Goal: Transaction & Acquisition: Purchase product/service

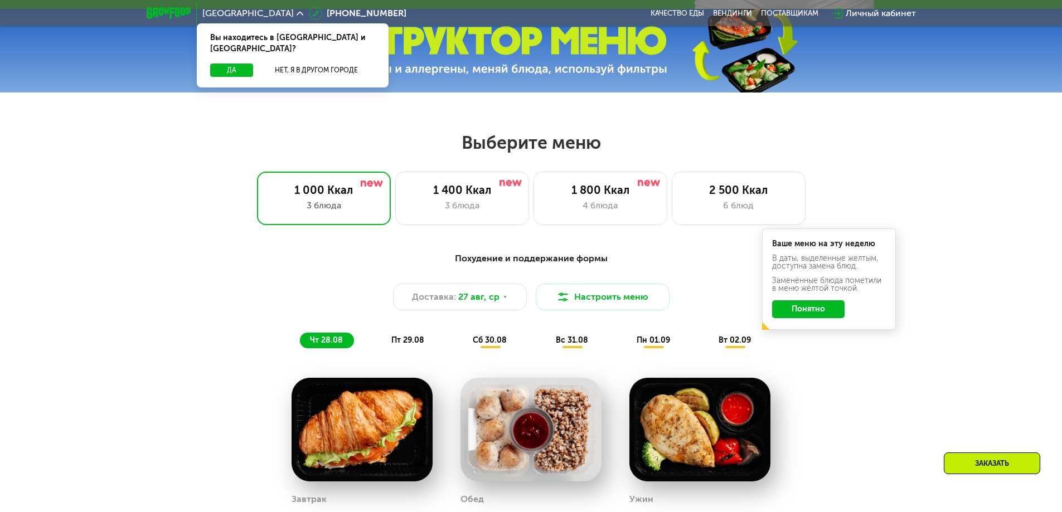
scroll to position [557, 0]
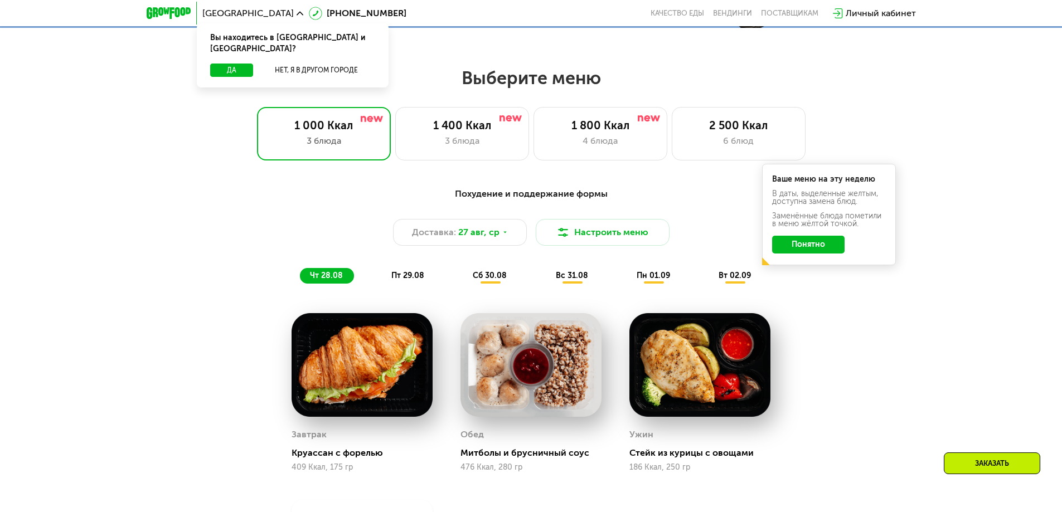
click at [48, 317] on div "Похудение и поддержание формы Доставка: [DATE] Настроить меню чт 28.08 пт 29.08…" at bounding box center [531, 421] width 1062 height 499
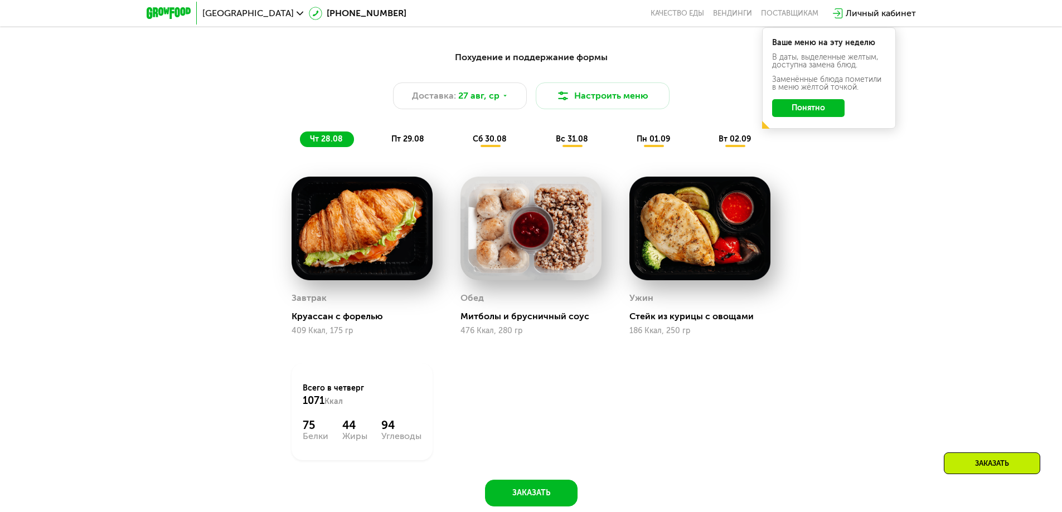
scroll to position [669, 0]
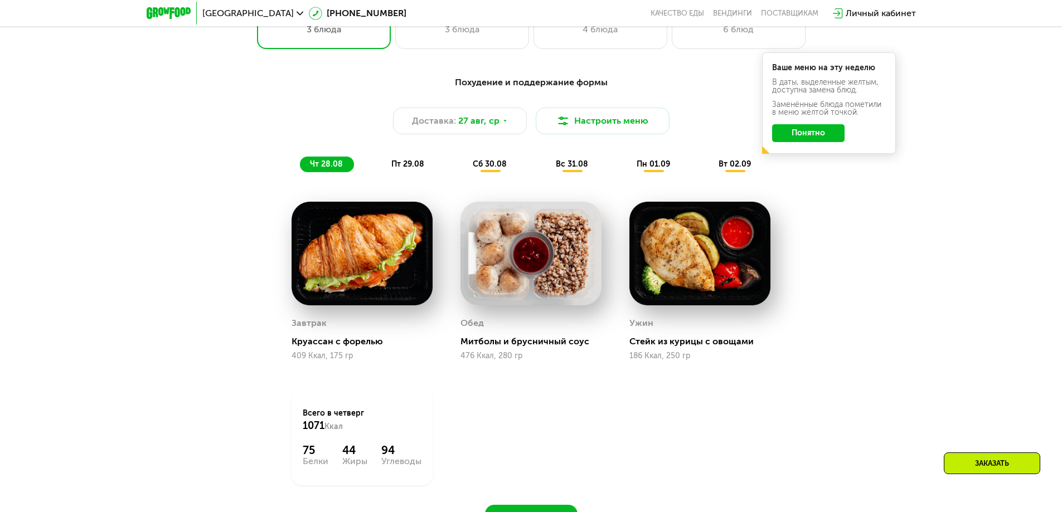
click at [418, 164] on span "пт 29.08" at bounding box center [407, 163] width 33 height 9
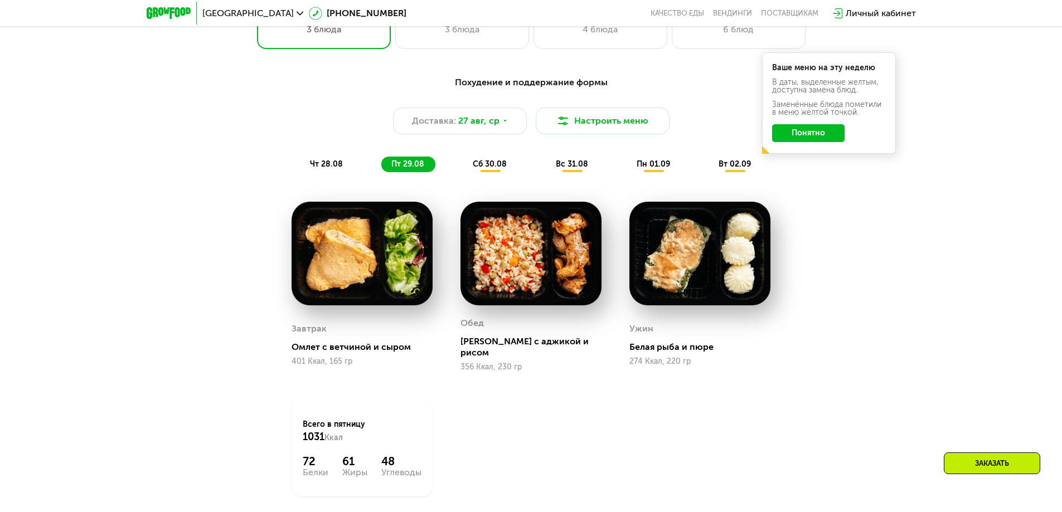
click at [494, 166] on span "сб 30.08" at bounding box center [490, 163] width 34 height 9
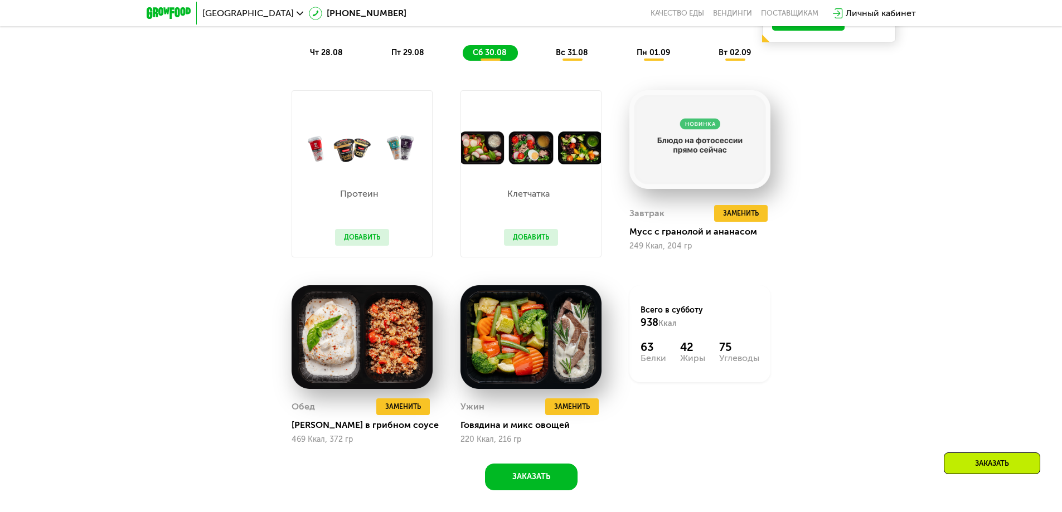
scroll to position [725, 0]
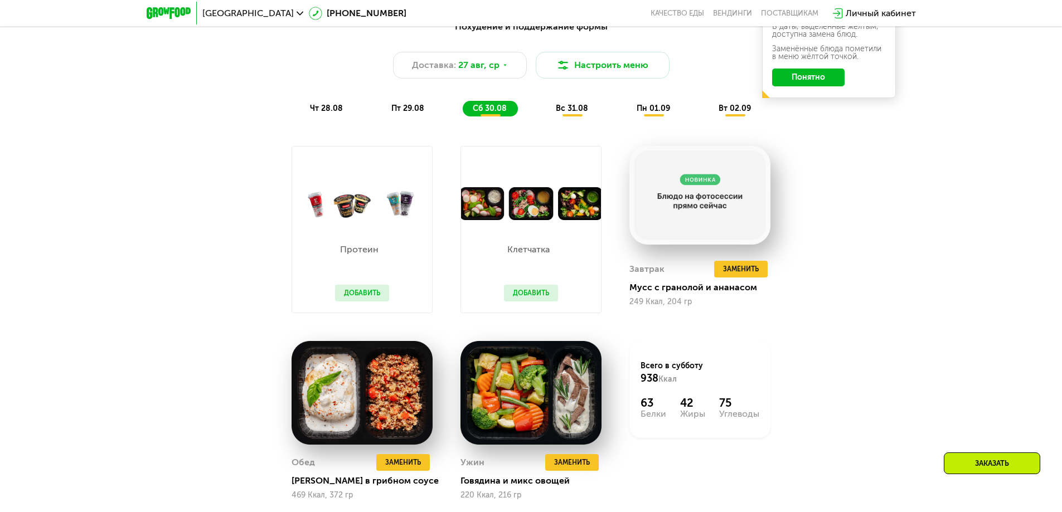
click at [569, 110] on span "вс 31.08" at bounding box center [572, 108] width 32 height 9
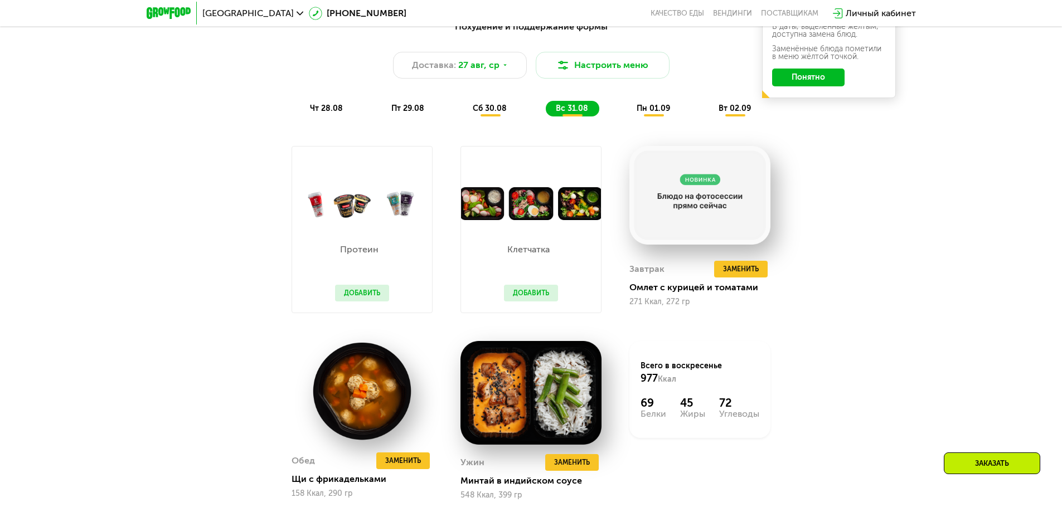
click at [537, 294] on button "Добавить" at bounding box center [531, 293] width 54 height 17
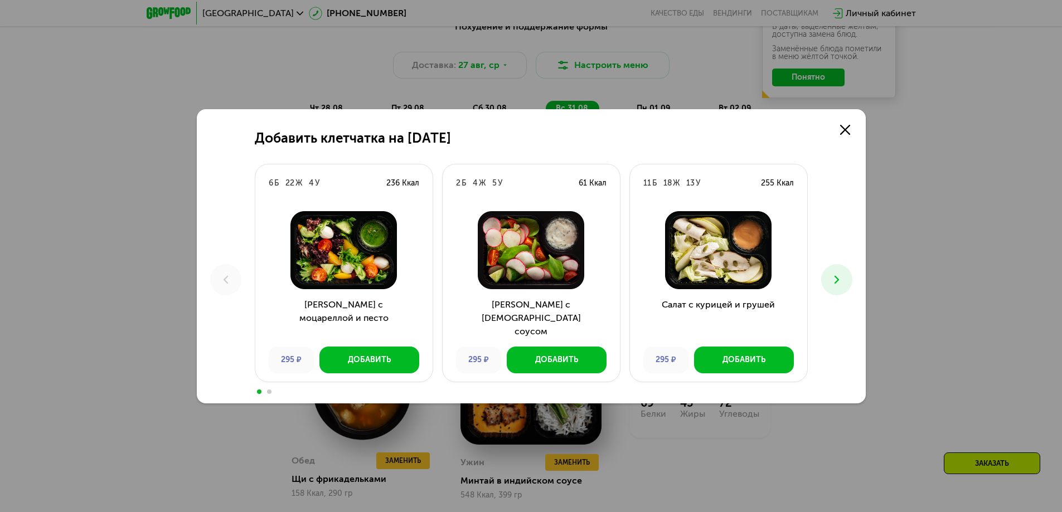
click at [833, 272] on button at bounding box center [836, 279] width 31 height 31
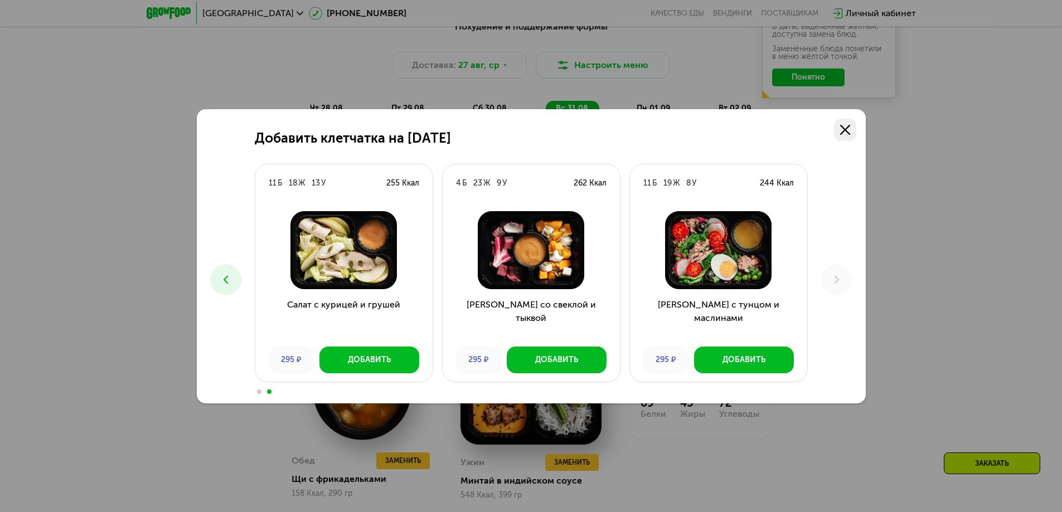
click at [843, 128] on use at bounding box center [845, 130] width 10 height 10
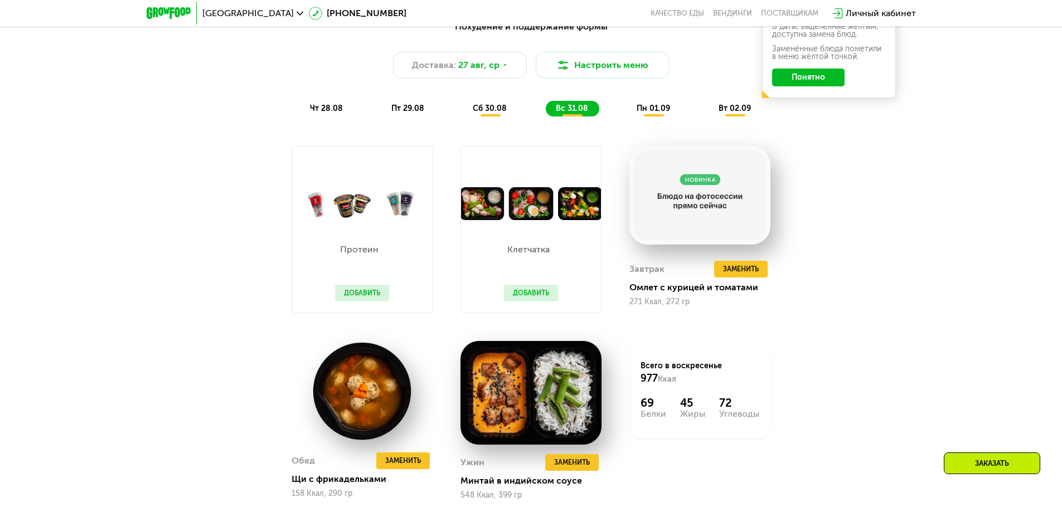
click at [646, 112] on span "пн 01.09" at bounding box center [653, 108] width 33 height 9
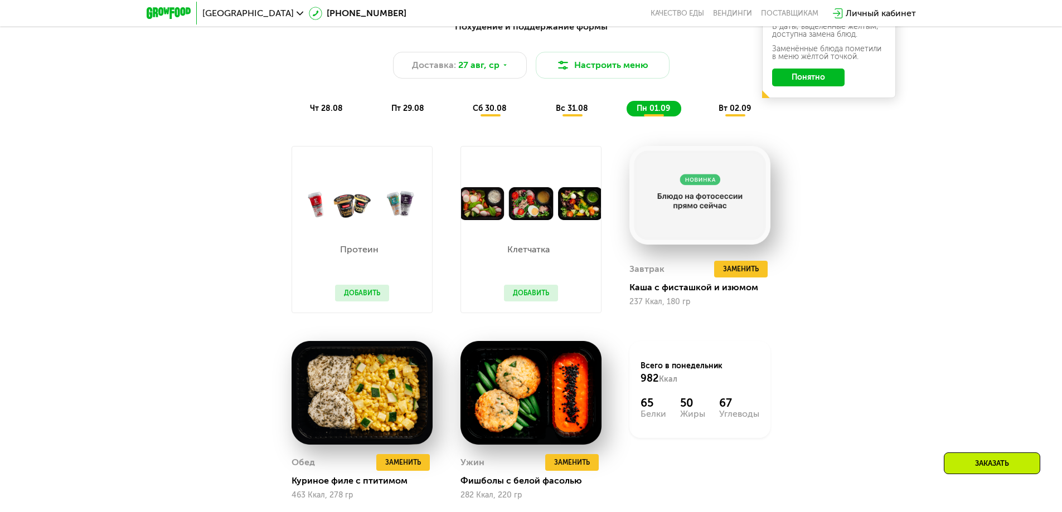
click at [730, 113] on span "вт 02.09" at bounding box center [735, 108] width 32 height 9
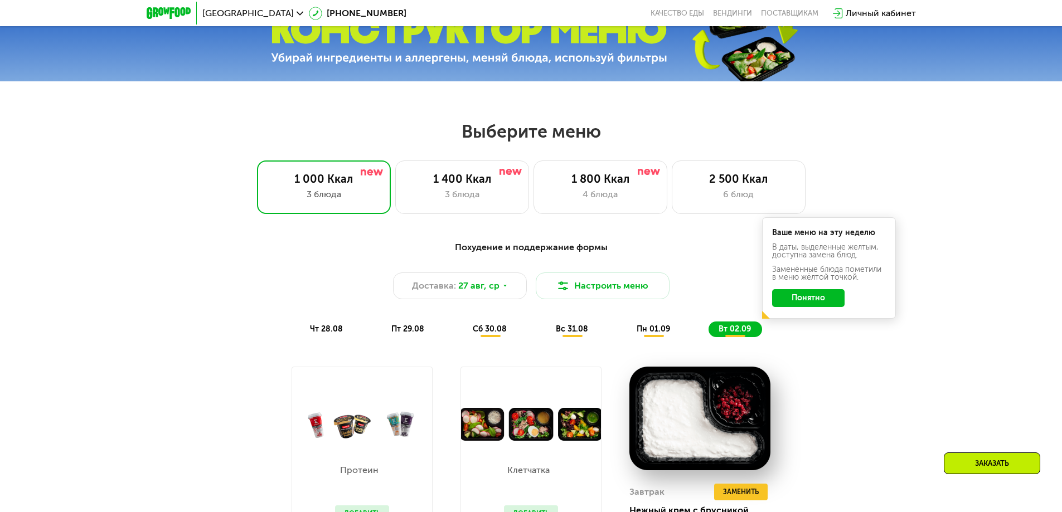
scroll to position [502, 0]
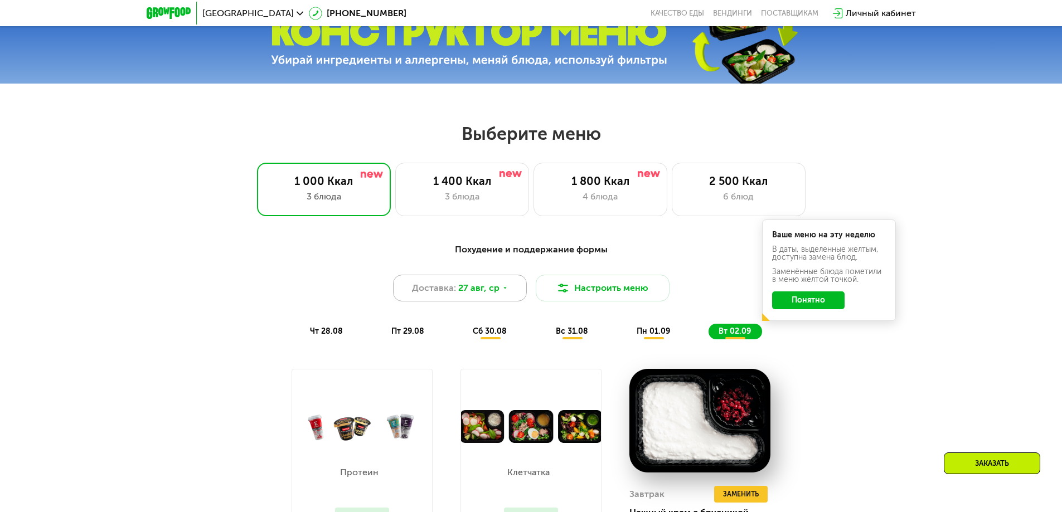
click at [506, 291] on icon at bounding box center [505, 288] width 7 height 7
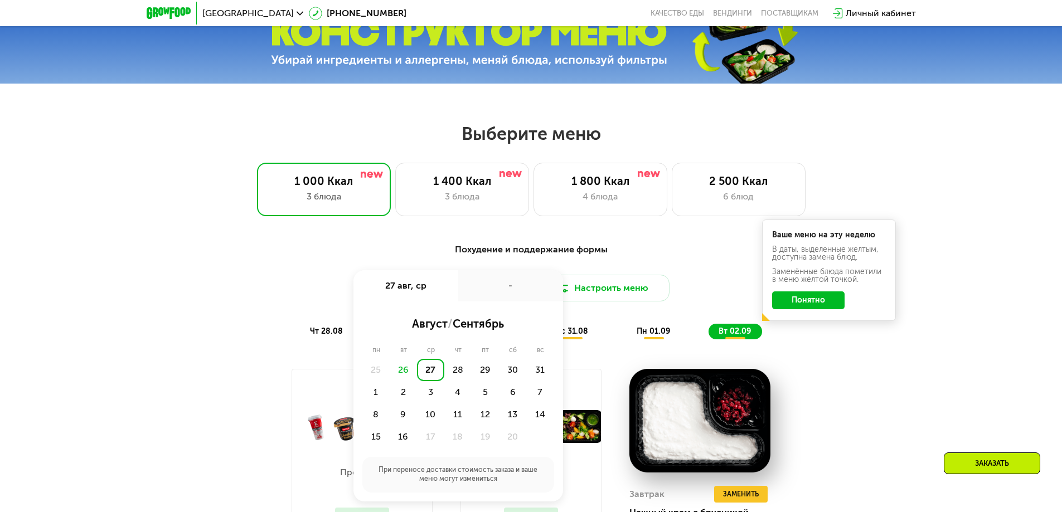
click at [275, 281] on div "Доставка: [DATE] авг, ср - август / сентябрь пн вт ср чт пт сб вс 25 26 27 28 2…" at bounding box center [531, 288] width 660 height 27
